Goal: Communication & Community: Answer question/provide support

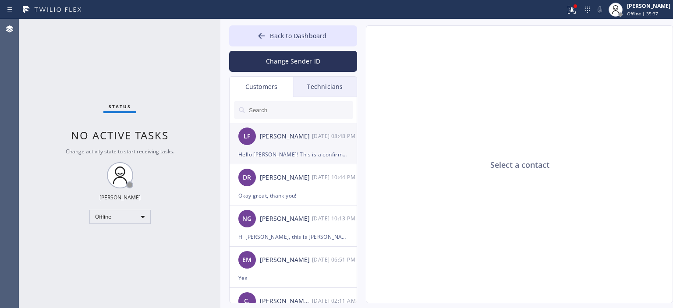
click at [289, 140] on div "[PERSON_NAME]" at bounding box center [286, 137] width 52 height 10
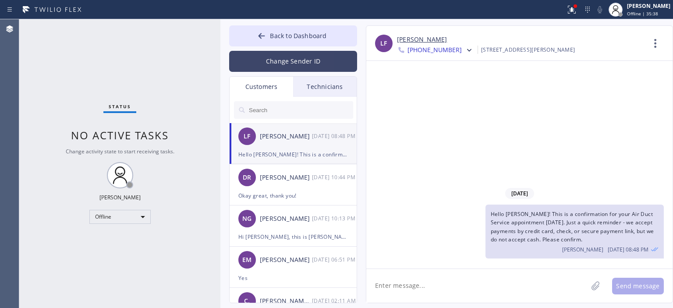
click at [305, 64] on button "Change Sender ID" at bounding box center [293, 61] width 128 height 21
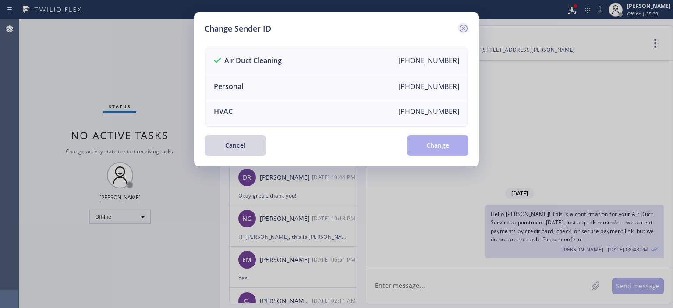
click at [467, 28] on icon at bounding box center [464, 29] width 8 height 8
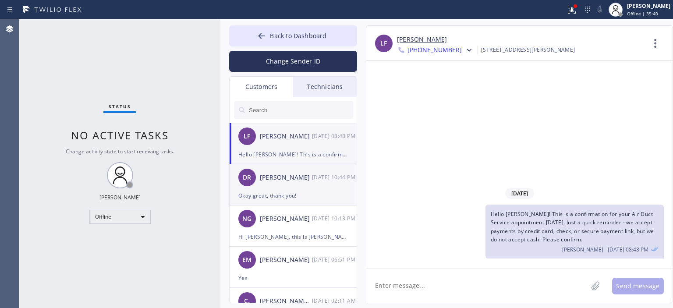
click at [310, 177] on div "[PERSON_NAME]" at bounding box center [286, 178] width 52 height 10
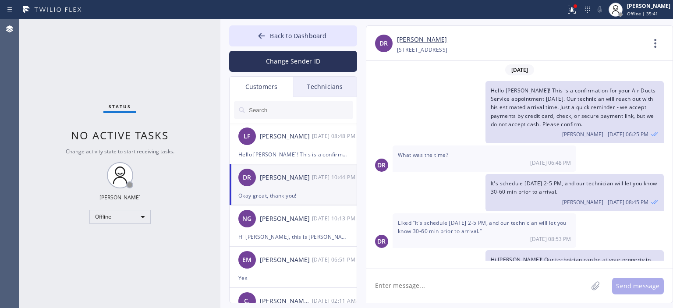
scroll to position [84, 0]
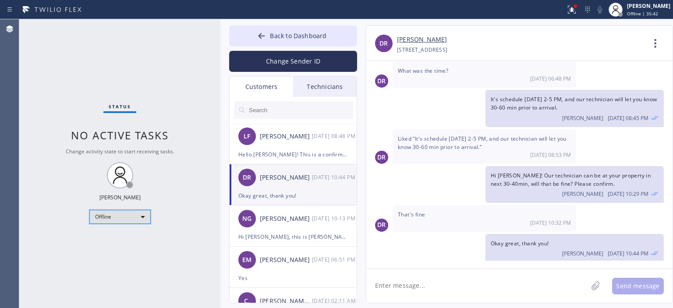
click at [128, 217] on div "Offline" at bounding box center [119, 217] width 61 height 14
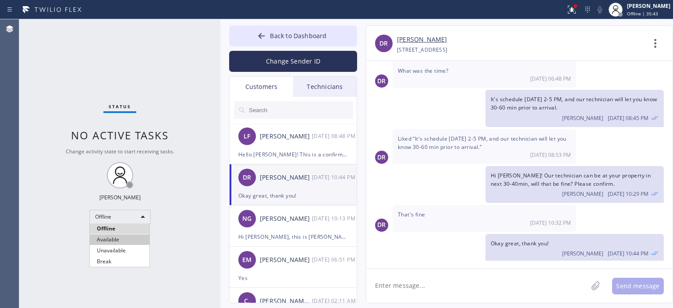
click at [124, 237] on li "Available" at bounding box center [120, 240] width 60 height 11
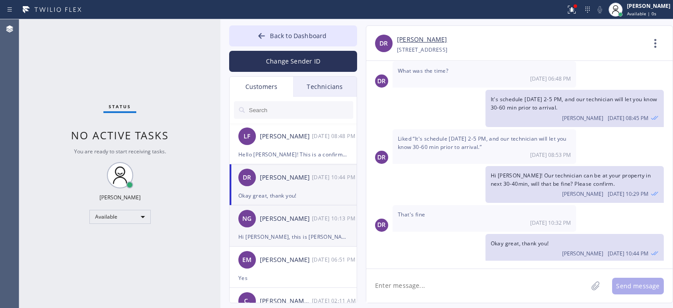
click at [301, 223] on div "[PERSON_NAME]" at bounding box center [286, 219] width 52 height 10
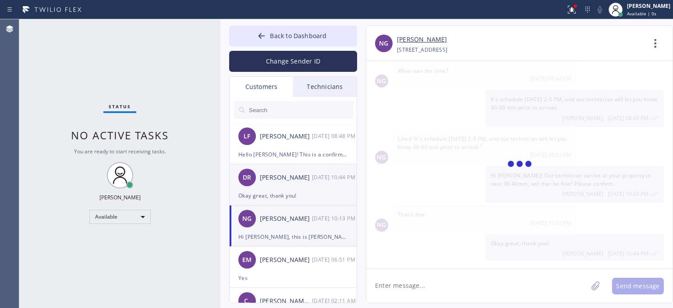
scroll to position [0, 0]
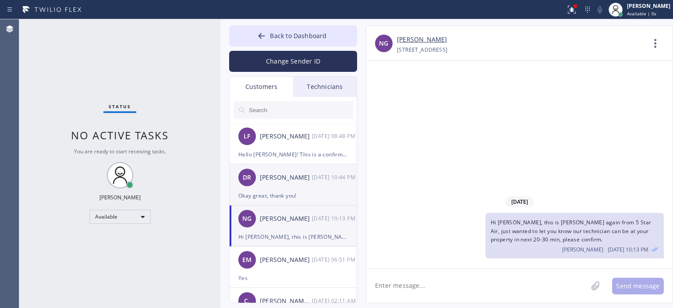
click at [298, 181] on div "[PERSON_NAME]" at bounding box center [286, 178] width 52 height 10
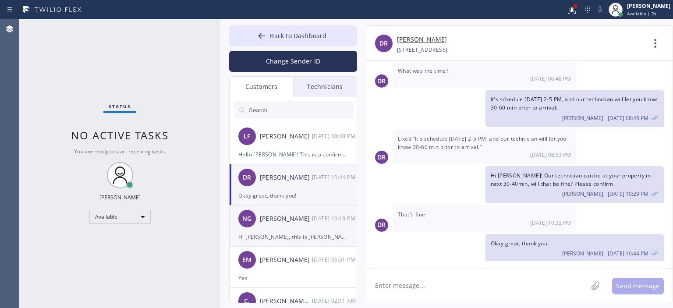
scroll to position [10, 0]
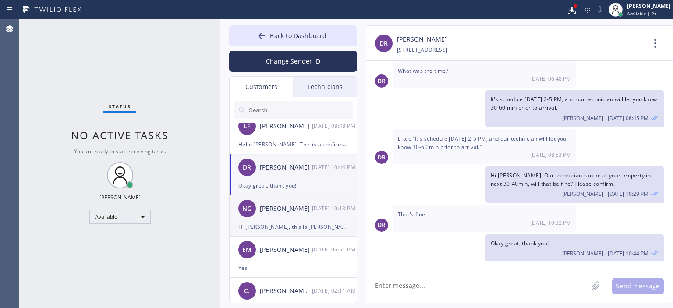
click at [284, 223] on div "Hi [PERSON_NAME], this is [PERSON_NAME] again from 5 Star Air, just wanted to l…" at bounding box center [293, 227] width 110 height 10
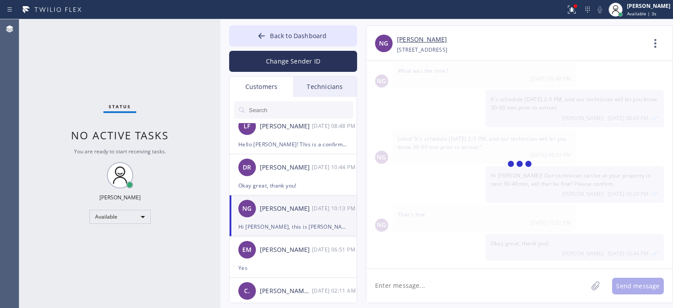
scroll to position [0, 0]
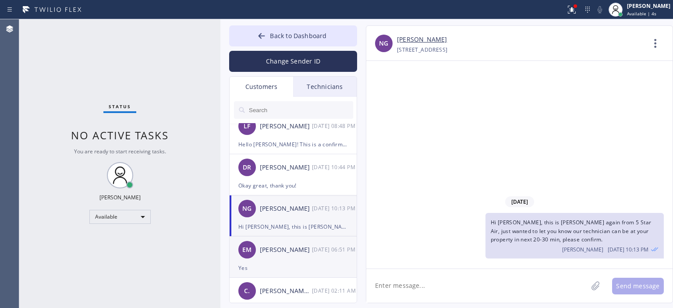
click at [296, 245] on div "[PERSON_NAME]" at bounding box center [286, 250] width 52 height 10
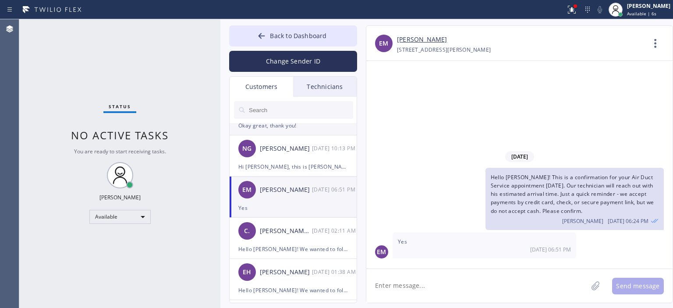
scroll to position [71, 0]
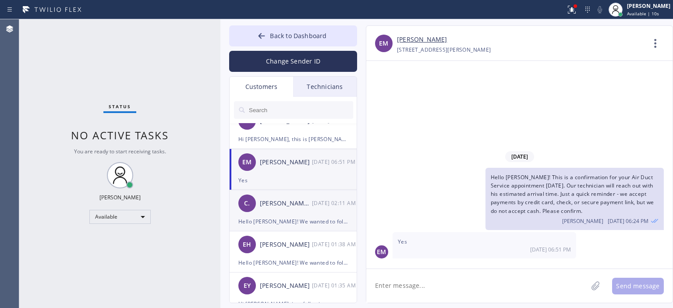
click at [316, 210] on div "C. [PERSON_NAME] .. [DATE] 02:11 AM" at bounding box center [294, 203] width 128 height 26
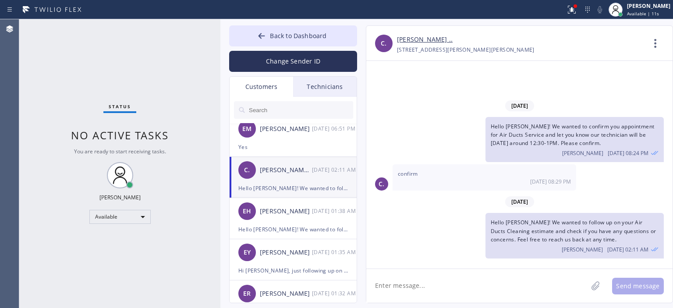
scroll to position [132, 0]
click at [316, 210] on div "[DATE] 01:38 AM" at bounding box center [335, 211] width 46 height 10
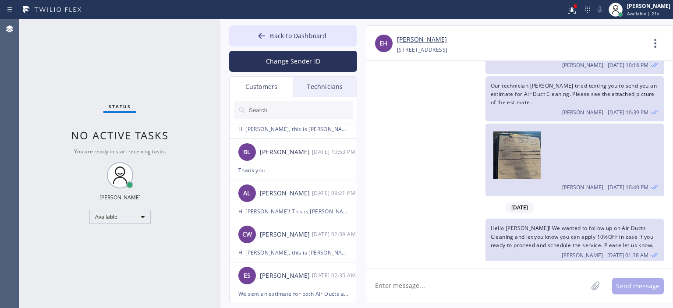
scroll to position [439, 0]
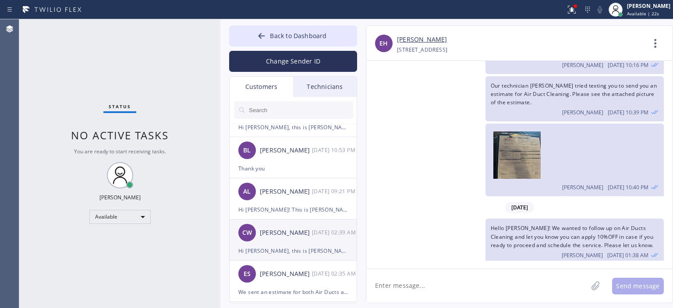
click at [322, 237] on div "[DATE] 02:39 AM" at bounding box center [335, 233] width 46 height 10
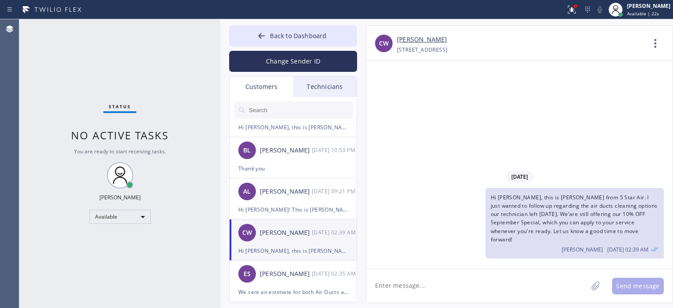
scroll to position [0, 0]
click at [316, 202] on div "AL [PERSON_NAME] [DATE] 09:21 PM" at bounding box center [294, 191] width 128 height 26
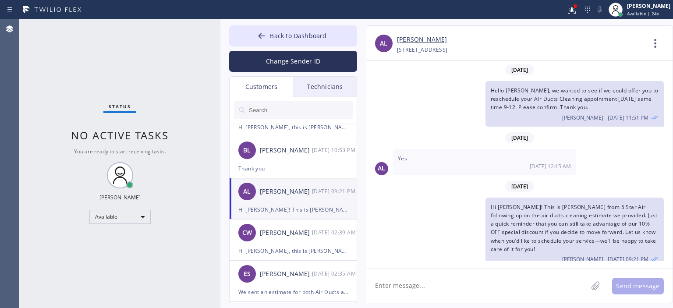
scroll to position [496, 0]
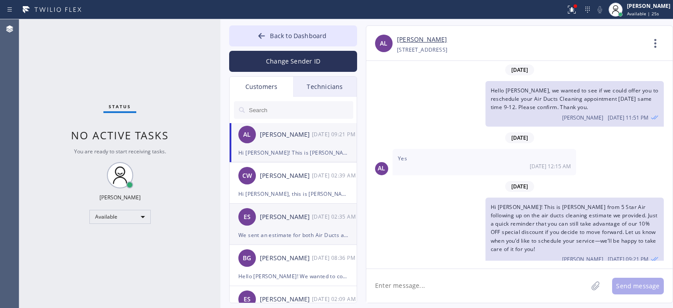
click at [317, 237] on div "We sent an estimate for both Air Ducts and Dryer Vent Cleaning over the email." at bounding box center [293, 235] width 110 height 10
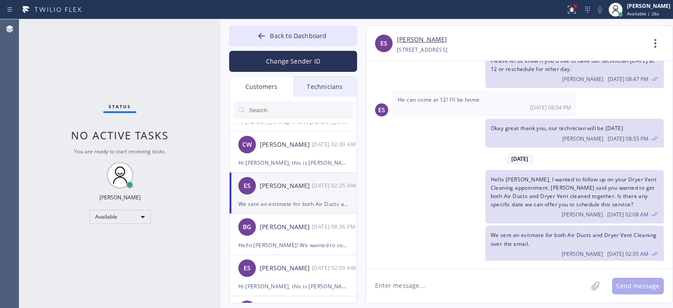
scroll to position [528, 0]
click at [317, 236] on div "BG [PERSON_NAME] [DATE] 08:36 PM" at bounding box center [294, 226] width 128 height 26
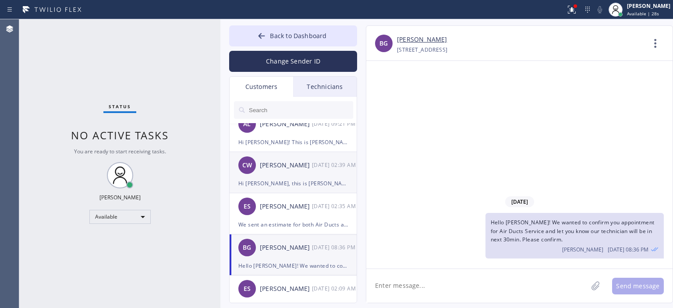
scroll to position [507, 0]
click at [310, 167] on div "[PERSON_NAME]" at bounding box center [286, 165] width 52 height 10
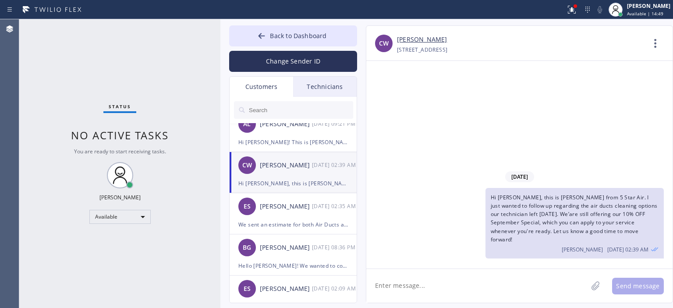
click at [304, 108] on input "text" at bounding box center [300, 110] width 105 height 18
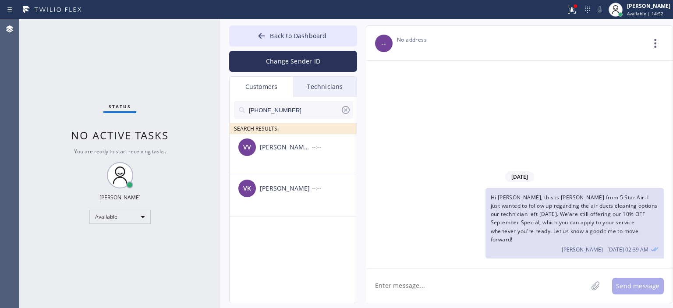
scroll to position [0, 0]
drag, startPoint x: 309, startPoint y: 151, endPoint x: 321, endPoint y: 153, distance: 12.0
click at [311, 152] on div "[PERSON_NAME] [PERSON_NAME]" at bounding box center [286, 147] width 52 height 10
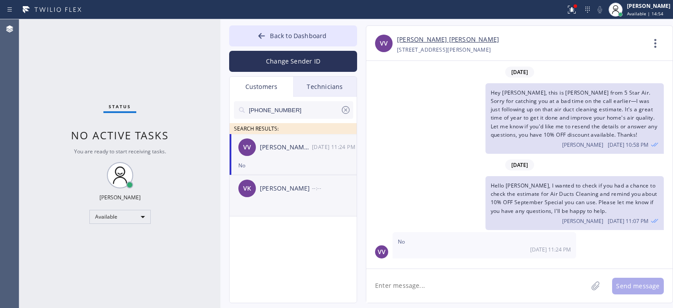
click at [296, 191] on div "[PERSON_NAME]" at bounding box center [286, 189] width 52 height 10
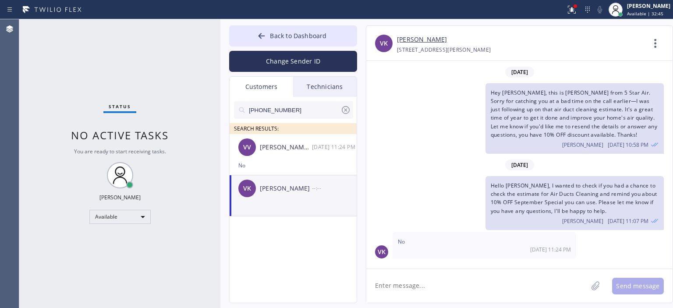
click at [345, 109] on icon at bounding box center [346, 110] width 8 height 8
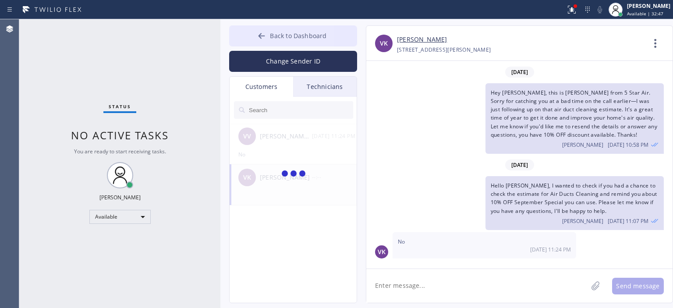
click at [249, 33] on button "Back to Dashboard" at bounding box center [293, 35] width 128 height 21
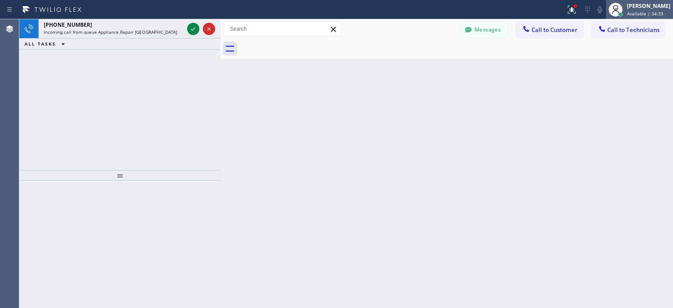
click at [660, 8] on div "[PERSON_NAME]" at bounding box center [648, 5] width 43 height 7
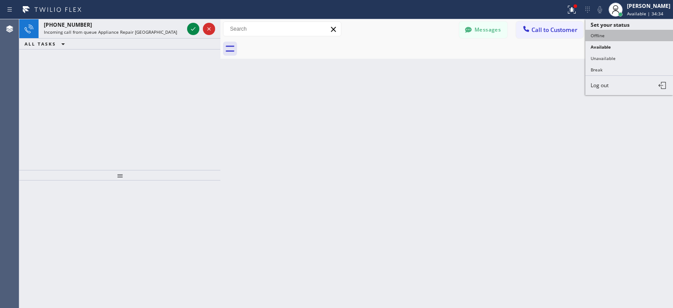
click at [601, 34] on button "Offline" at bounding box center [630, 35] width 88 height 11
